Goal: Task Accomplishment & Management: Manage account settings

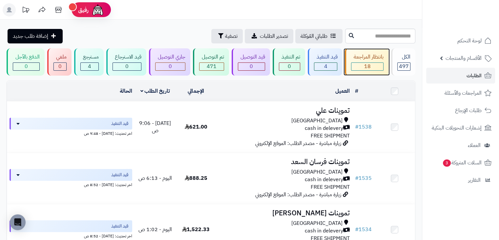
click at [357, 66] on div "18" at bounding box center [367, 67] width 32 height 8
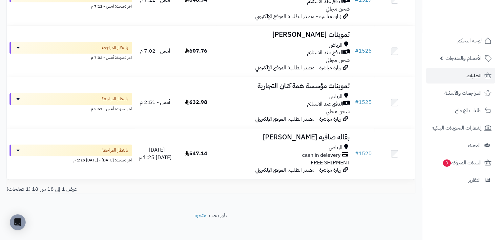
scroll to position [850, 0]
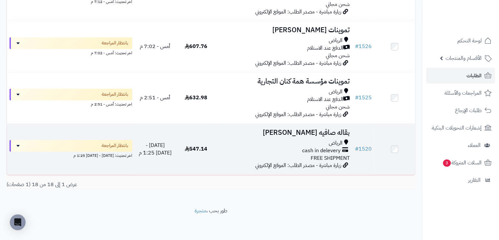
click at [215, 142] on td "547.14" at bounding box center [196, 148] width 41 height 51
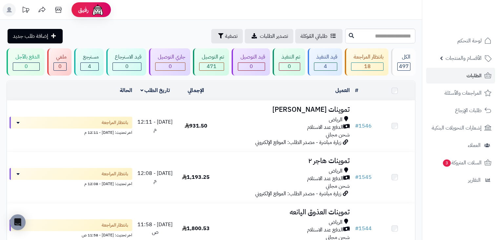
scroll to position [850, 0]
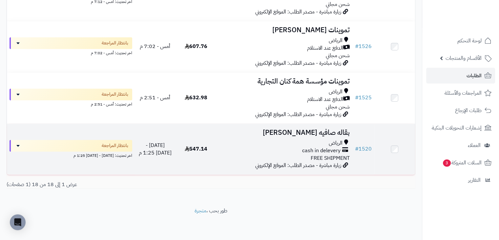
click at [198, 145] on span "547.14" at bounding box center [196, 149] width 23 height 8
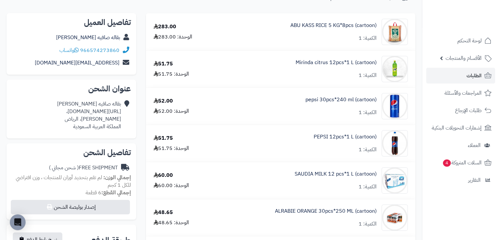
scroll to position [62, 0]
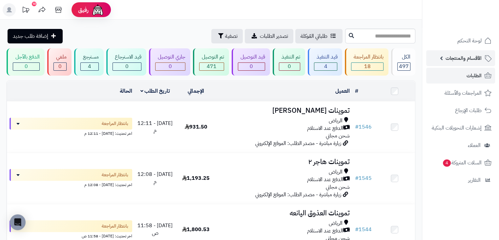
click at [473, 55] on span "الأقسام والمنتجات" at bounding box center [464, 57] width 36 height 9
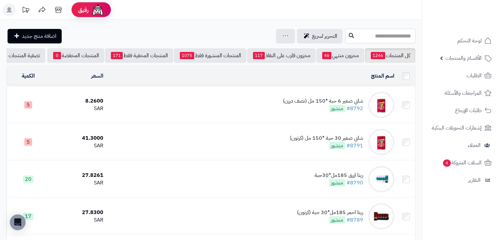
click at [381, 31] on input "text" at bounding box center [380, 36] width 70 height 15
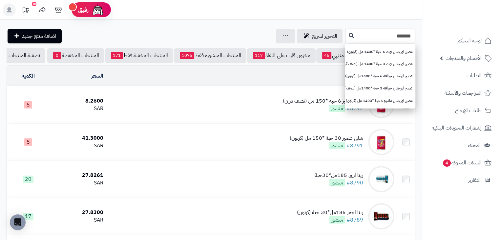
type input "*******"
click at [345, 37] on input "*******" at bounding box center [380, 36] width 70 height 15
click at [349, 33] on icon at bounding box center [351, 34] width 5 height 5
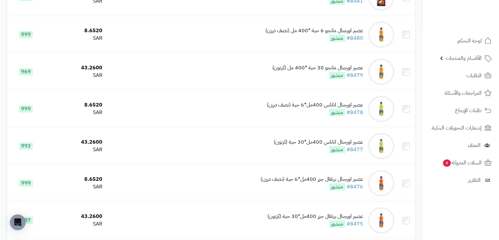
scroll to position [586, 0]
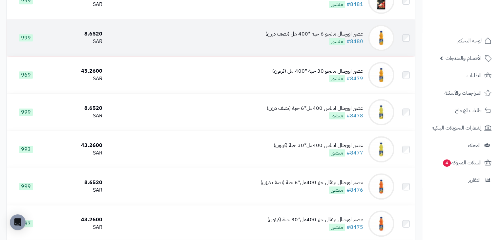
click at [129, 56] on td "عصير اورجنال مانجو 6 حبة *400 مل (نصف درزن) #8480 منشور" at bounding box center [251, 37] width 292 height 37
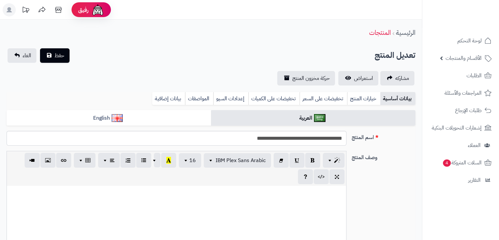
scroll to position [134, 0]
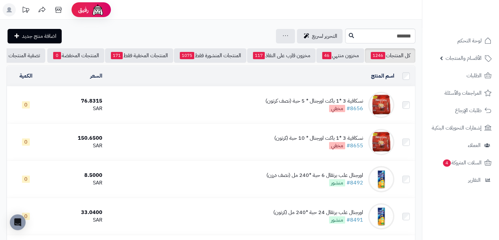
drag, startPoint x: 407, startPoint y: 199, endPoint x: 114, endPoint y: 71, distance: 319.8
click at [372, 188] on tr "اورجنال علب برتقال 6 حبة *240 مل (نصف درزن) #8492 منشور 8.5000 SAR 0" at bounding box center [211, 178] width 408 height 37
click at [134, 19] on header "رفيق ! الطلبات معالجة مكتمل إرجاع المنتجات العملاء المتواجدون الان 537 عملاء من…" at bounding box center [249, 10] width 499 height 20
click at [169, 36] on div "التحرير لسريع جرد مخزون المنتجات جرد مخزون الخيارات فقط تعديل أسعار المنتجات ال…" at bounding box center [175, 36] width 337 height 14
click at [312, 80] on div "اسم المنتج" at bounding box center [251, 76] width 287 height 8
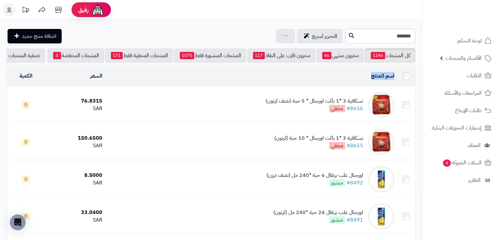
drag, startPoint x: 367, startPoint y: 82, endPoint x: 402, endPoint y: 83, distance: 34.1
click at [402, 84] on tr "اسم المنتج المحدد: 0 نسخ حذف السعر الكمية" at bounding box center [211, 76] width 408 height 20
click at [366, 76] on td "اسم المنتج المحدد: 0 نسخ حذف" at bounding box center [251, 76] width 292 height 20
drag, startPoint x: 369, startPoint y: 73, endPoint x: 394, endPoint y: 87, distance: 28.5
click at [396, 86] on td "اسم المنتج المحدد: 0 نسخ حذف" at bounding box center [251, 76] width 292 height 20
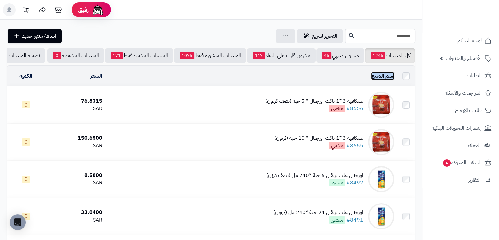
drag, startPoint x: 390, startPoint y: 81, endPoint x: 373, endPoint y: 73, distance: 19.1
click at [390, 80] on link "اسم المنتج" at bounding box center [382, 76] width 23 height 8
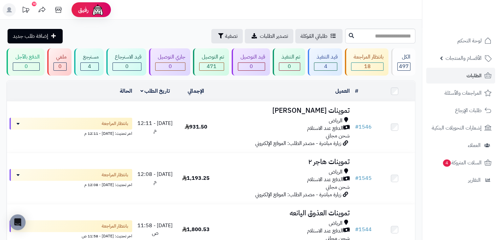
click at [142, 89] on link "تاريخ الطلب" at bounding box center [155, 91] width 30 height 8
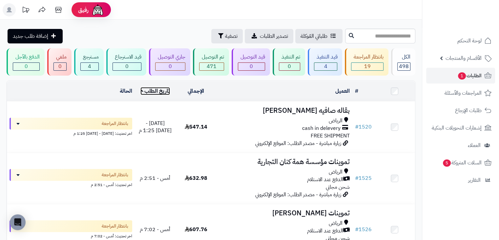
click at [141, 91] on link "تاريخ الطلب" at bounding box center [155, 91] width 30 height 8
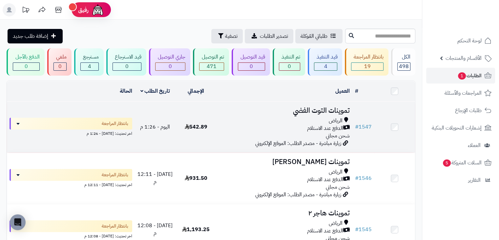
click at [199, 123] on span "542.89" at bounding box center [196, 127] width 23 height 8
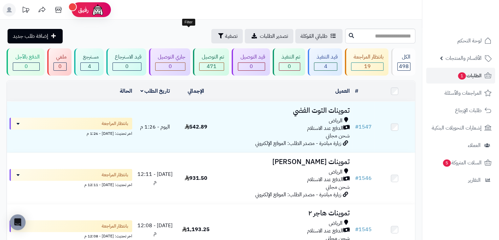
drag, startPoint x: 152, startPoint y: 41, endPoint x: 202, endPoint y: 25, distance: 52.3
click at [156, 33] on div "طلباتي المُوكلة تصدير الطلبات تصفية إضافة طلب جديد" at bounding box center [175, 36] width 337 height 14
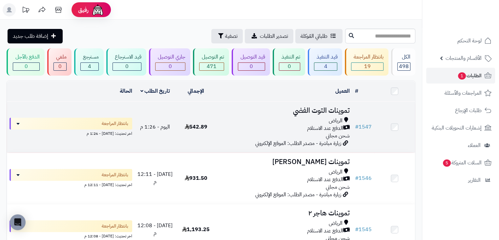
click at [175, 132] on td "اليوم - 1:26 م" at bounding box center [155, 126] width 41 height 51
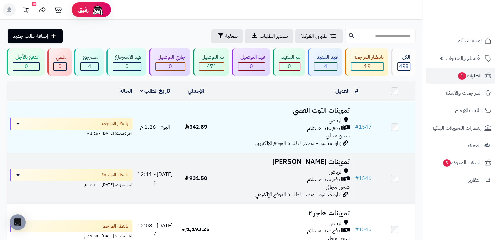
click at [250, 177] on div "الدفع عند الاستلام" at bounding box center [284, 180] width 131 height 8
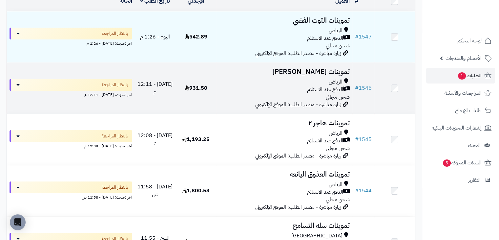
scroll to position [164, 0]
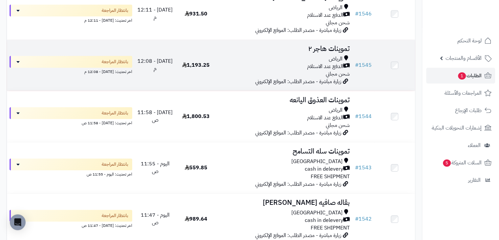
click at [197, 69] on td "1,193.25" at bounding box center [196, 65] width 41 height 51
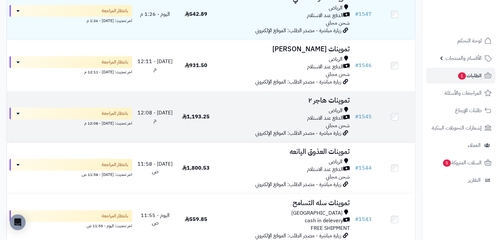
scroll to position [98, 0]
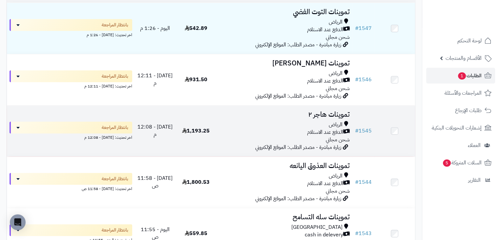
drag, startPoint x: 205, startPoint y: 128, endPoint x: 345, endPoint y: 132, distance: 140.1
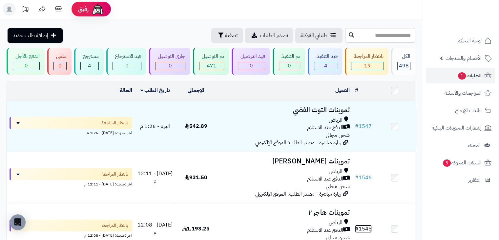
scroll to position [0, 0]
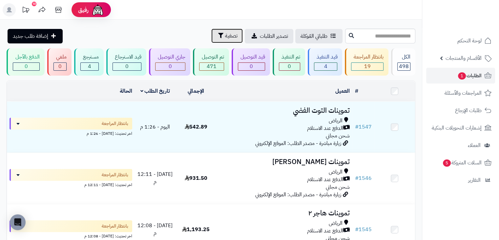
click at [225, 33] on span "تصفية" at bounding box center [231, 36] width 12 height 8
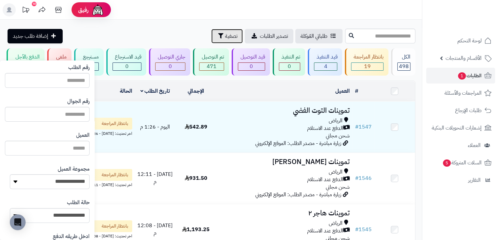
scroll to position [66, 0]
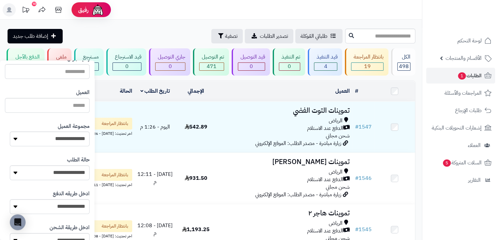
click at [30, 131] on div "**********" at bounding box center [47, 134] width 85 height 34
click at [33, 138] on select "**********" at bounding box center [50, 138] width 80 height 15
select select "*"
click at [10, 131] on select "**********" at bounding box center [50, 138] width 80 height 15
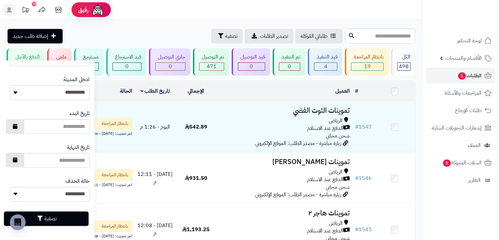
scroll to position [349, 0]
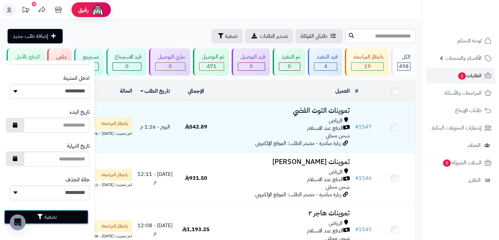
click at [67, 213] on button "تصفية" at bounding box center [46, 216] width 85 height 14
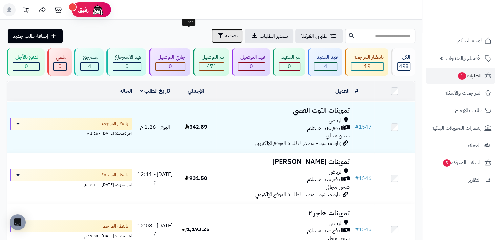
click at [225, 39] on span "تصفية" at bounding box center [231, 36] width 12 height 8
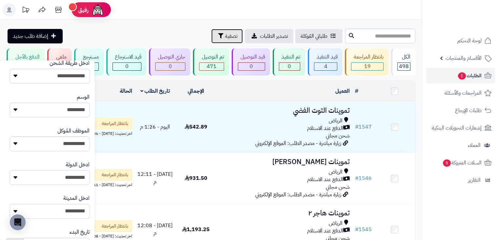
scroll to position [349, 0]
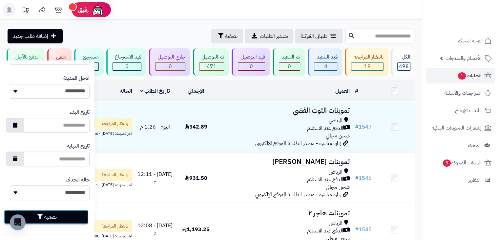
click at [67, 209] on button "تصفية" at bounding box center [46, 216] width 85 height 14
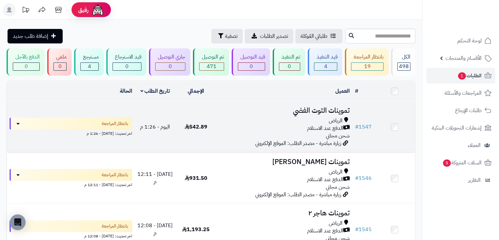
click at [224, 121] on div "الرياض" at bounding box center [284, 121] width 131 height 8
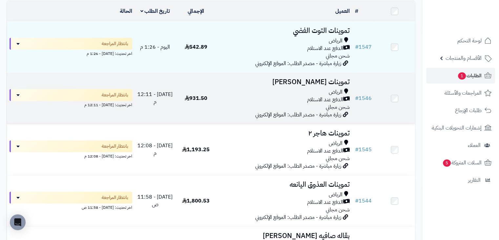
scroll to position [98, 0]
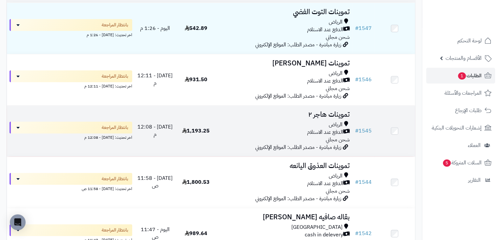
click at [192, 127] on span "1,193.25" at bounding box center [196, 131] width 28 height 8
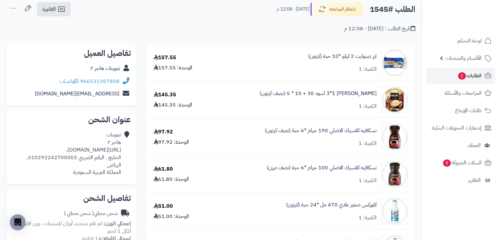
scroll to position [33, 0]
